Goal: Task Accomplishment & Management: Use online tool/utility

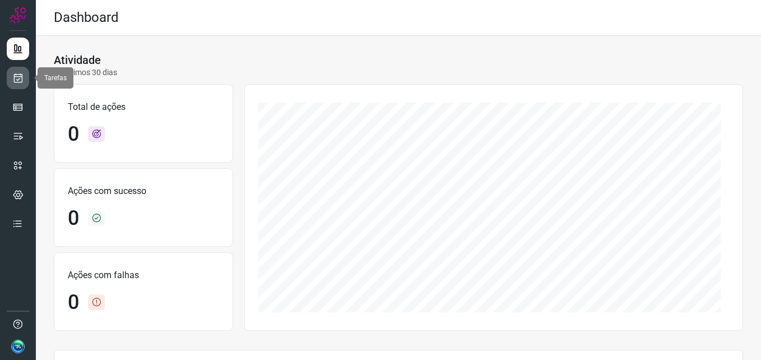
click at [16, 72] on link at bounding box center [18, 78] width 22 height 22
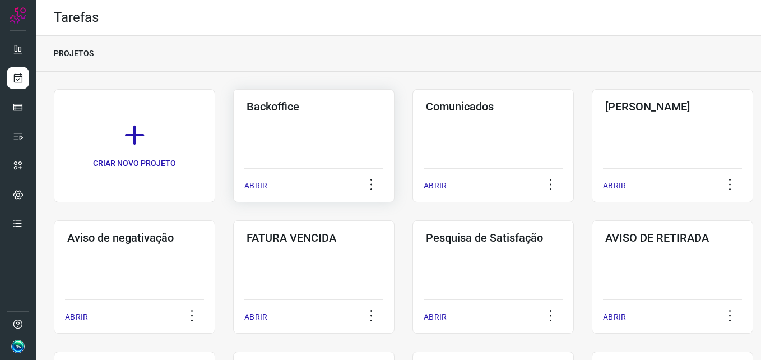
click at [279, 129] on div "Backoffice ABRIR" at bounding box center [313, 145] width 161 height 113
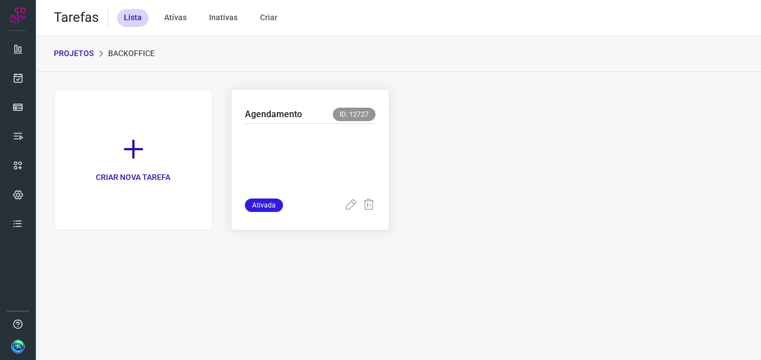
click at [334, 147] on p at bounding box center [310, 158] width 131 height 56
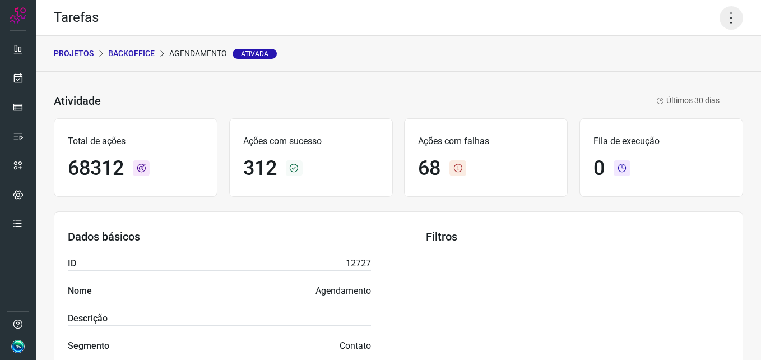
click at [724, 19] on icon at bounding box center [731, 18] width 24 height 24
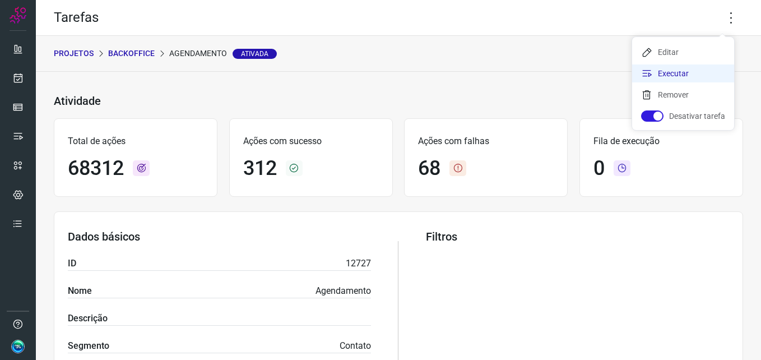
click at [672, 69] on li "Executar" at bounding box center [683, 73] width 102 height 18
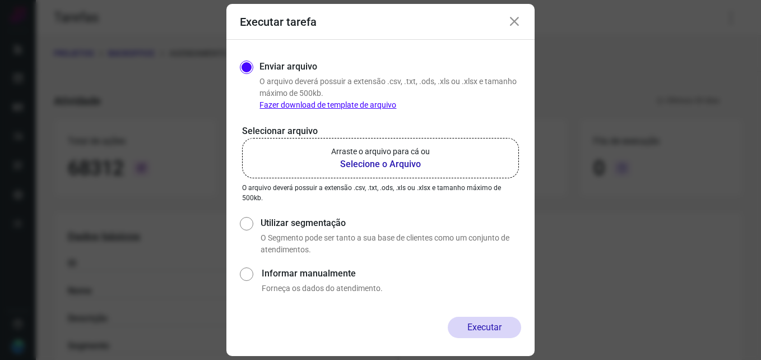
click at [364, 165] on b "Selecione o Arquivo" at bounding box center [380, 163] width 99 height 13
click at [0, 0] on input "Arraste o arquivo para cá ou Selecione o Arquivo" at bounding box center [0, 0] width 0 height 0
click at [358, 170] on b "Selecione o Arquivo" at bounding box center [380, 163] width 99 height 13
click at [0, 0] on input "Arraste o arquivo para cá ou Selecione o Arquivo" at bounding box center [0, 0] width 0 height 0
click at [370, 168] on b "Selecione o Arquivo" at bounding box center [380, 163] width 99 height 13
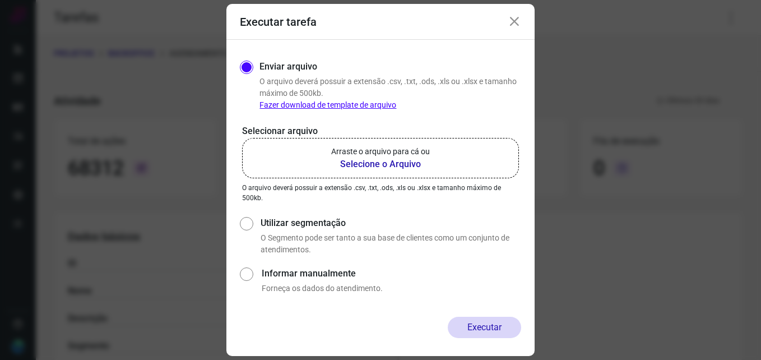
click at [0, 0] on input "Arraste o arquivo para cá ou Selecione o Arquivo" at bounding box center [0, 0] width 0 height 0
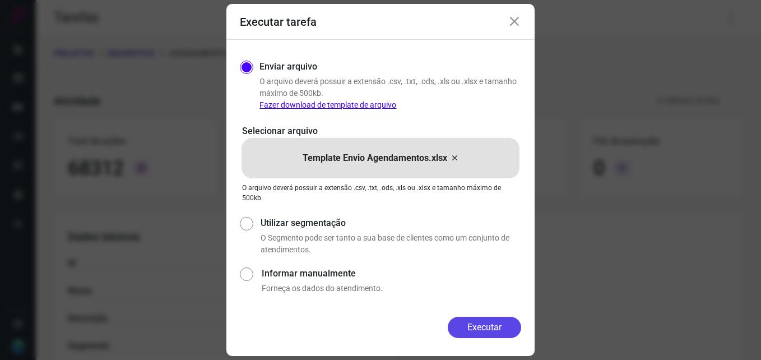
click at [486, 327] on button "Executar" at bounding box center [483, 326] width 73 height 21
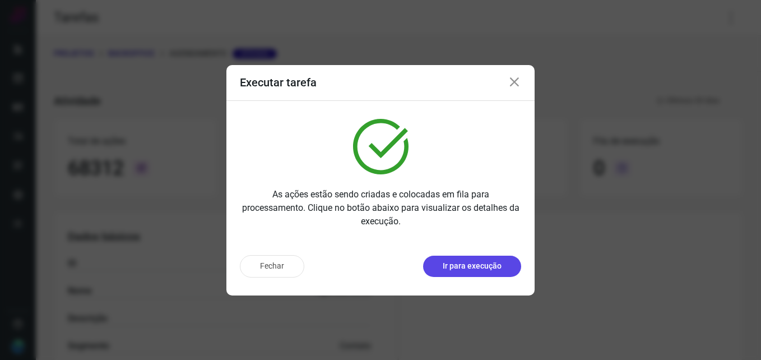
click at [469, 269] on p "Ir para execução" at bounding box center [471, 266] width 59 height 12
